Goal: Task Accomplishment & Management: Manage account settings

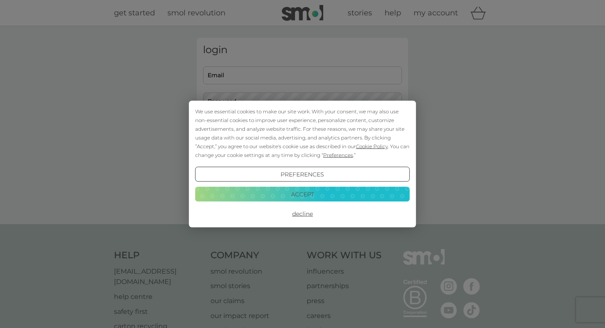
click at [241, 195] on button "Accept" at bounding box center [302, 193] width 215 height 15
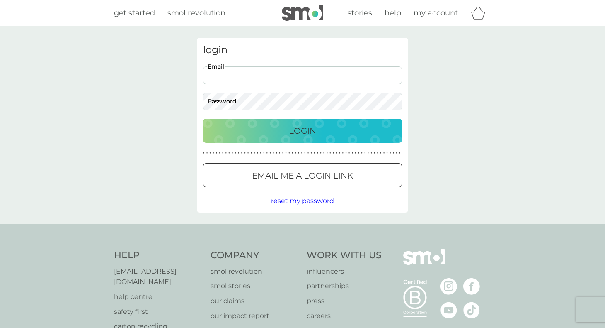
click at [253, 81] on input "Email" at bounding box center [302, 75] width 199 height 18
type input "[EMAIL_ADDRESS][DOMAIN_NAME]"
click at [295, 169] on p "Email me a login link" at bounding box center [302, 175] width 101 height 13
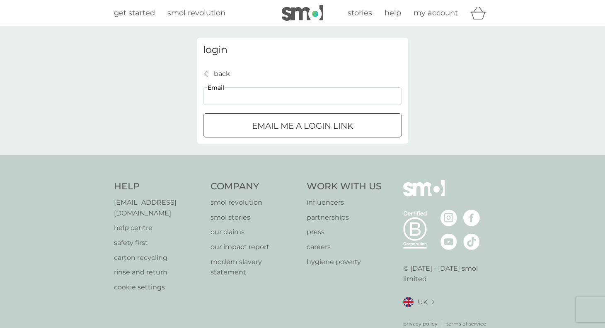
click at [311, 93] on input "Email" at bounding box center [302, 96] width 199 height 18
type input "[EMAIL_ADDRESS][DOMAIN_NAME]"
click at [301, 130] on div "submit" at bounding box center [303, 125] width 30 height 9
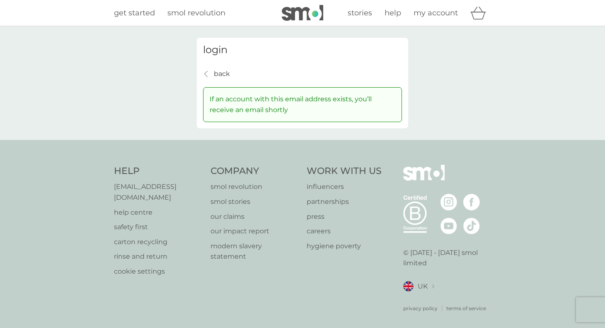
click at [226, 73] on p "back" at bounding box center [222, 73] width 16 height 11
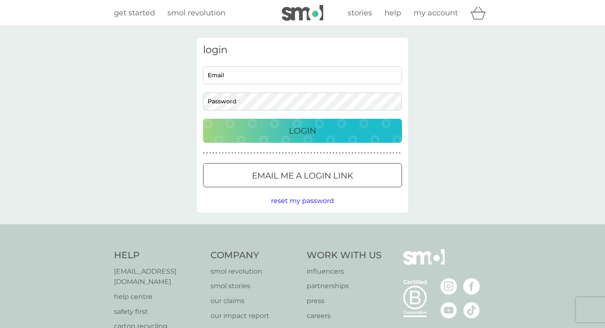
click at [262, 180] on p "Email me a login link" at bounding box center [302, 175] width 101 height 13
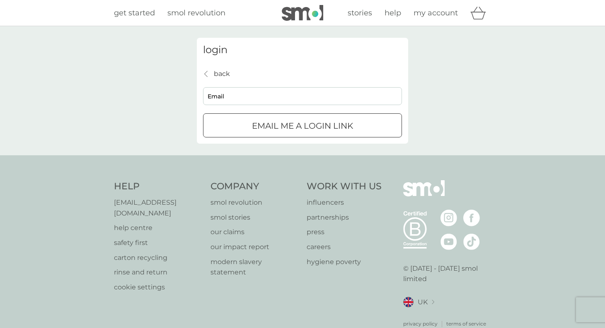
click at [258, 104] on input "Email" at bounding box center [302, 96] width 199 height 18
type input "[EMAIL_ADDRESS][DOMAIN_NAME]"
click at [264, 123] on p "Email me a login link" at bounding box center [302, 125] width 101 height 13
